Goal: Task Accomplishment & Management: Use online tool/utility

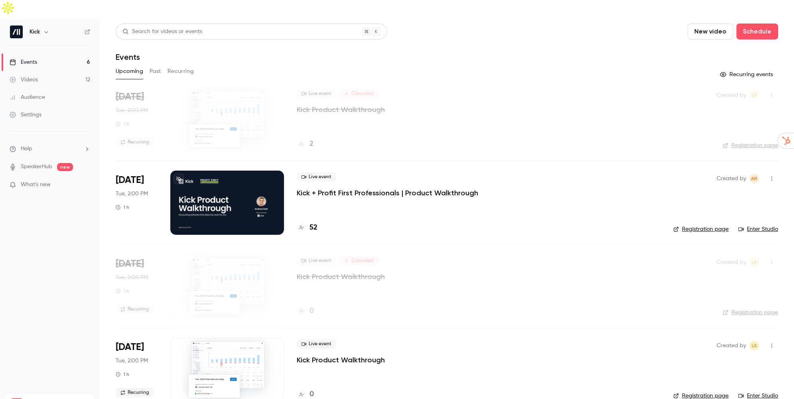
click at [361, 188] on p "Kick + Profit First Professionals | Product Walkthrough" at bounding box center [388, 193] width 182 height 10
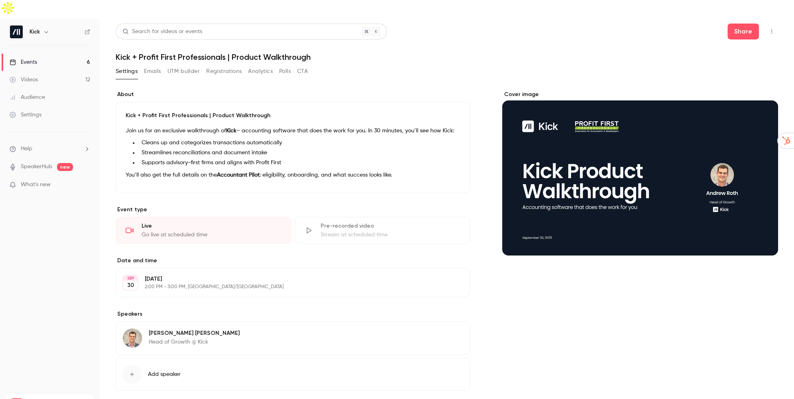
click at [158, 231] on div "Go live at scheduled time" at bounding box center [212, 235] width 140 height 8
click at [57, 53] on link "Events 6" at bounding box center [50, 62] width 100 height 18
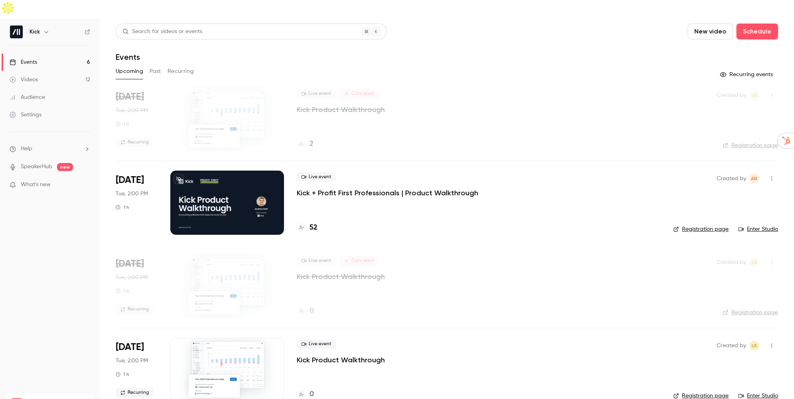
click at [759, 225] on link "Enter Studio" at bounding box center [759, 229] width 40 height 8
